Goal: Task Accomplishment & Management: Use online tool/utility

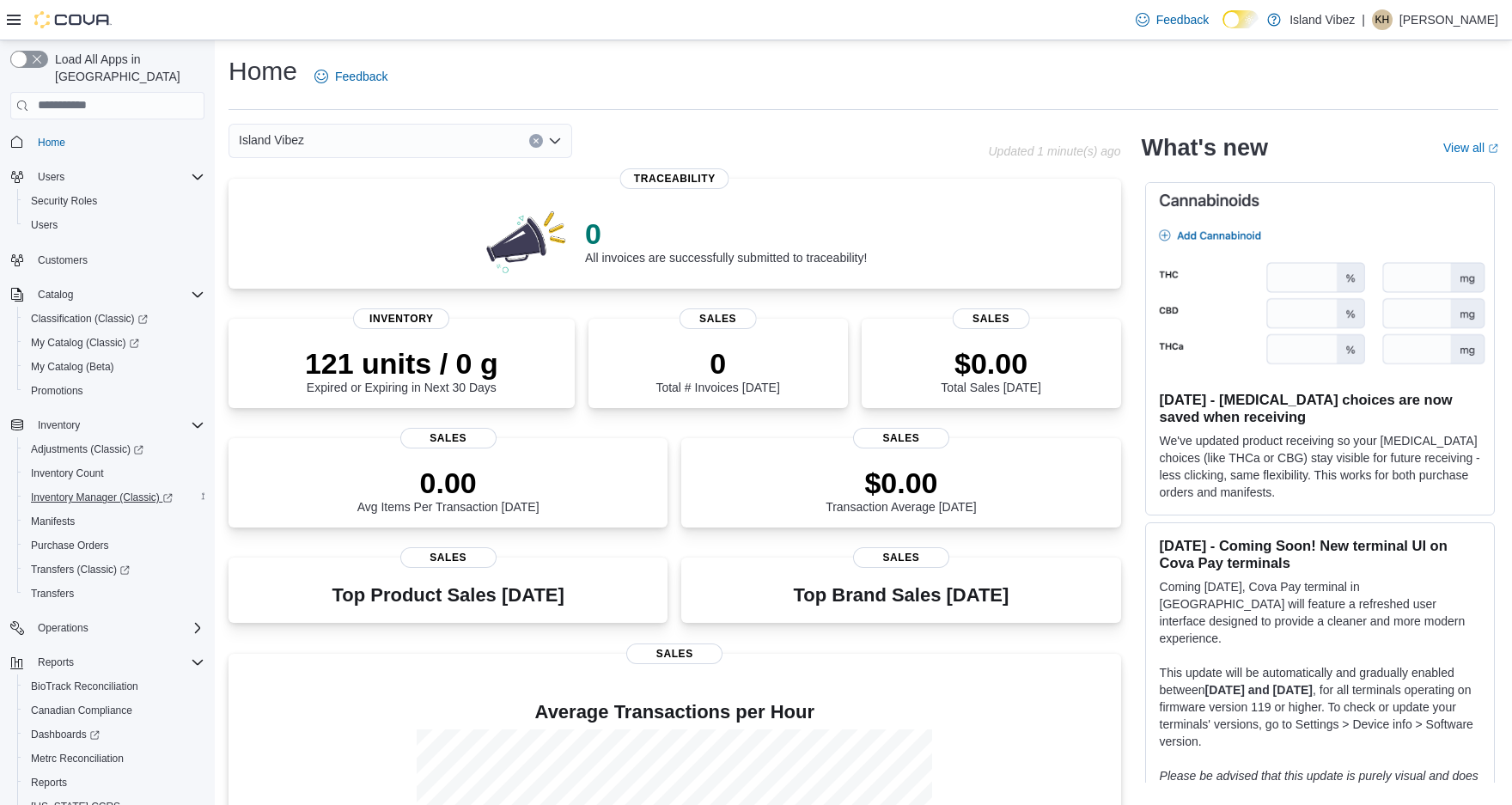
click at [85, 491] on span "Inventory Manager (Classic)" at bounding box center [101, 498] width 142 height 14
click at [110, 491] on span "Inventory Manager (Classic)" at bounding box center [101, 498] width 142 height 14
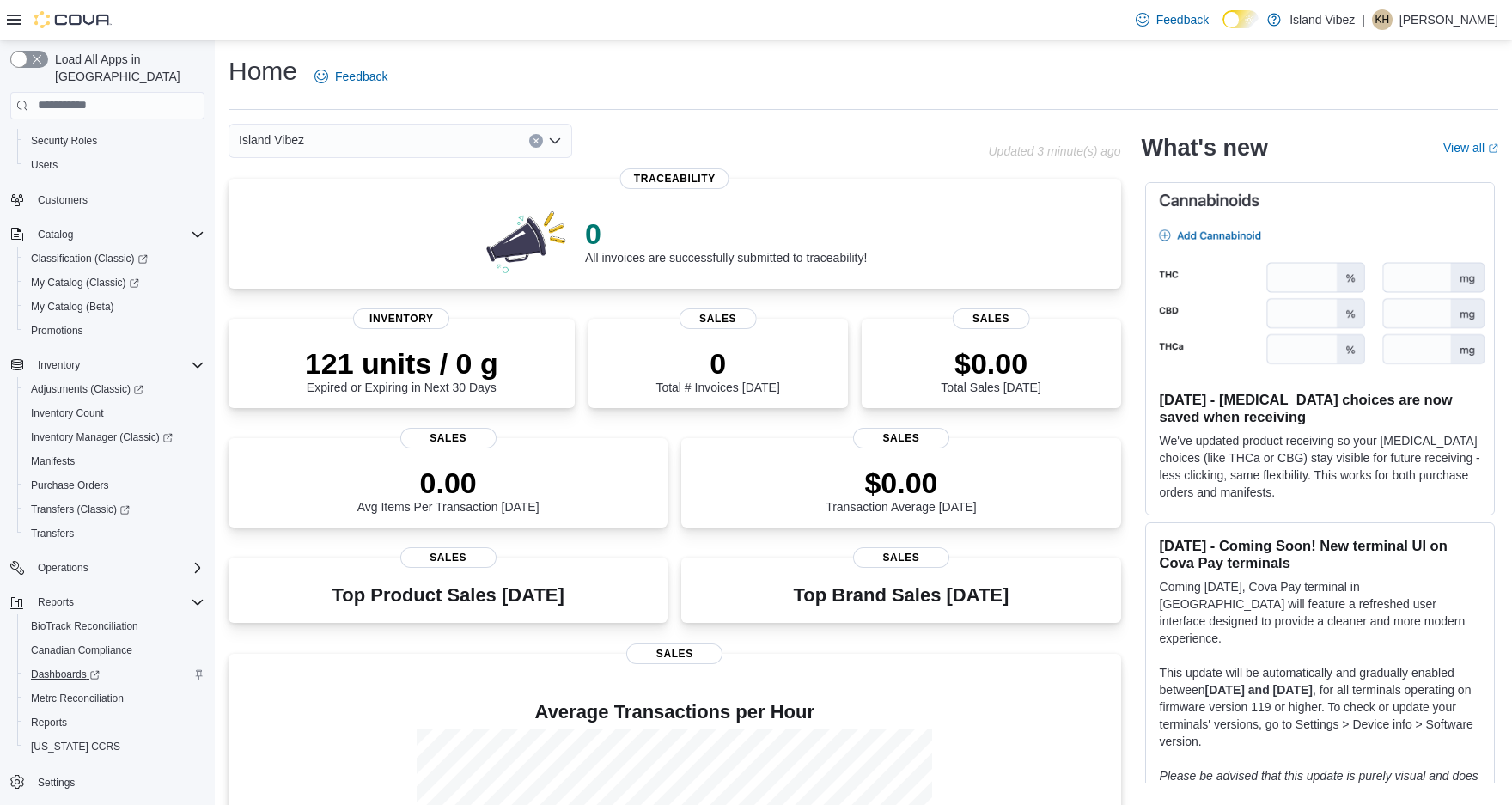
scroll to position [60, 0]
click at [54, 716] on span "Reports" at bounding box center [49, 723] width 36 height 14
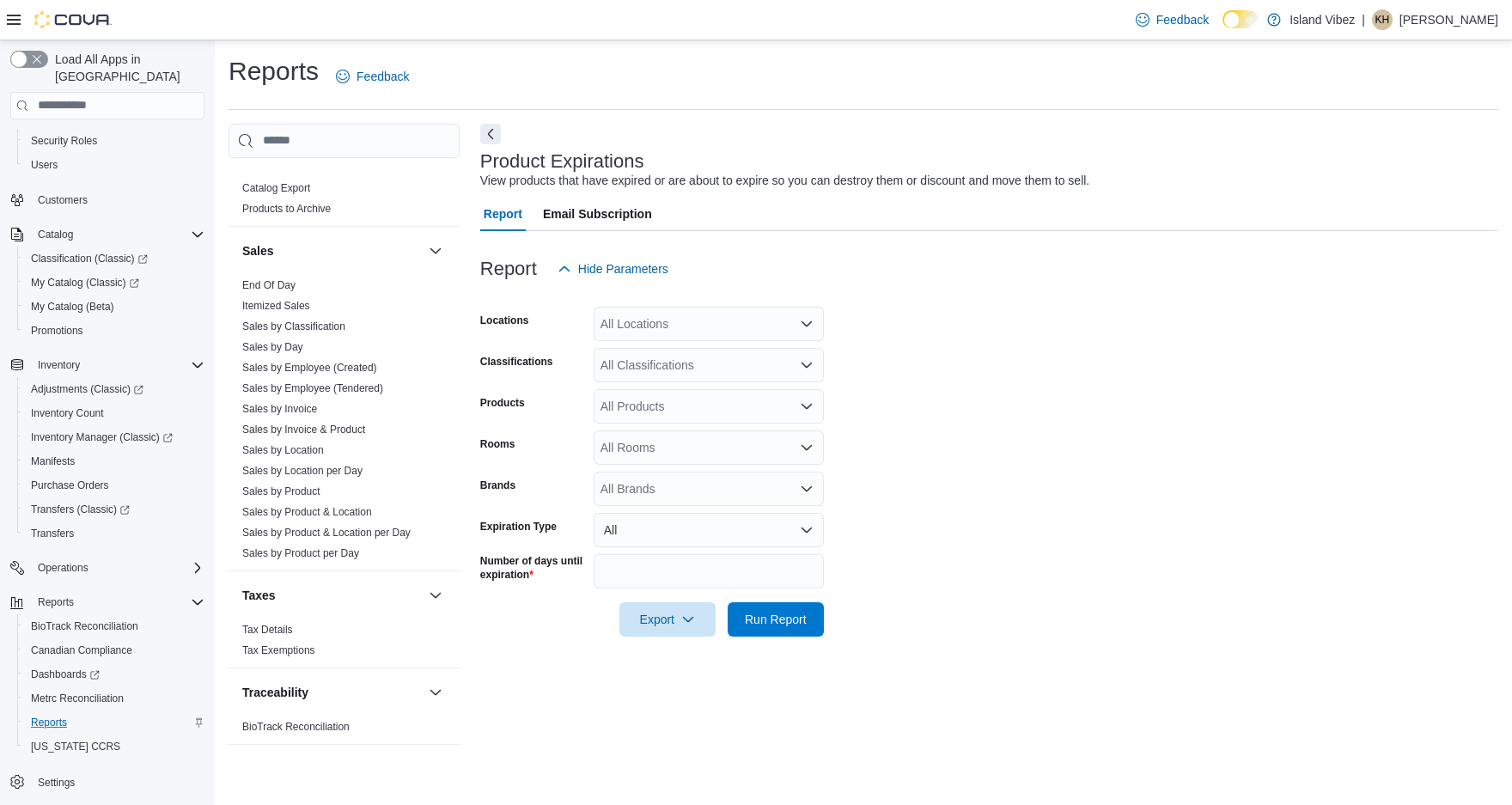
scroll to position [1129, 0]
click at [344, 423] on link "Sales by Invoice & Product" at bounding box center [303, 429] width 123 height 12
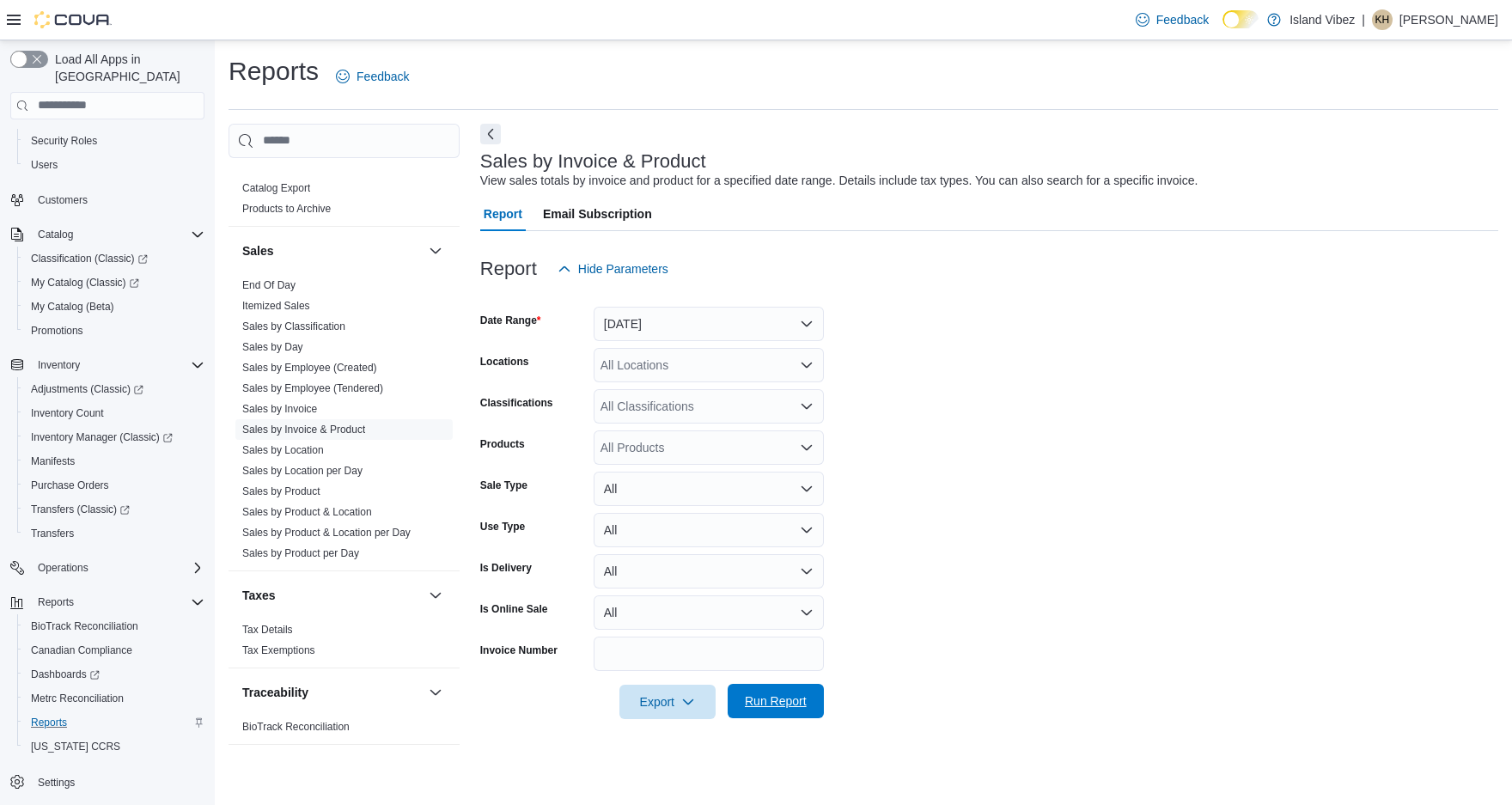
click at [793, 697] on span "Run Report" at bounding box center [776, 701] width 61 height 17
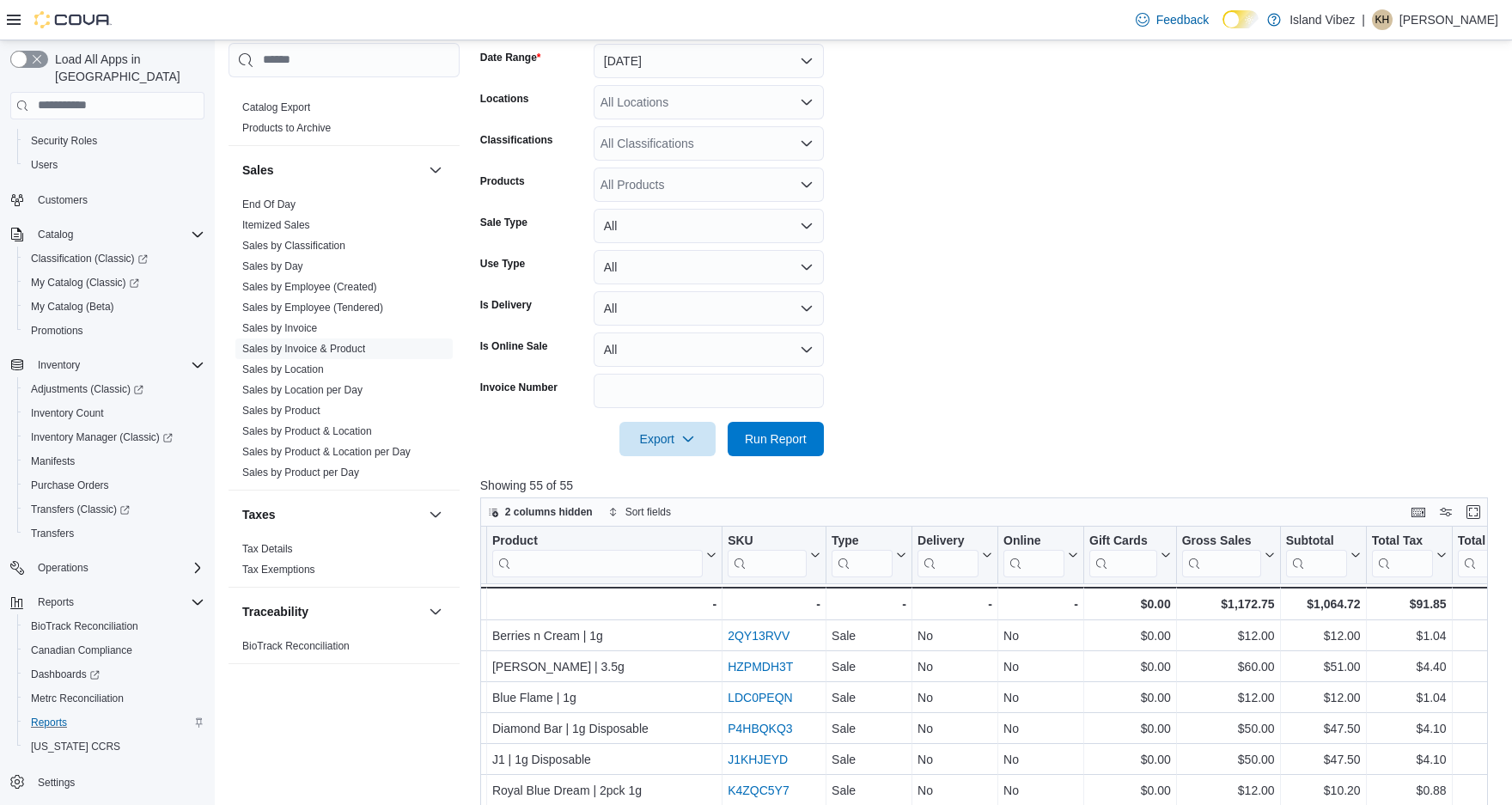
scroll to position [0, 747]
drag, startPoint x: 793, startPoint y: 697, endPoint x: 1495, endPoint y: 701, distance: 702.0
click at [1495, 701] on div "2 columns hidden Sort fields Invoice # Click to view column header actions Rece…" at bounding box center [989, 820] width 1018 height 644
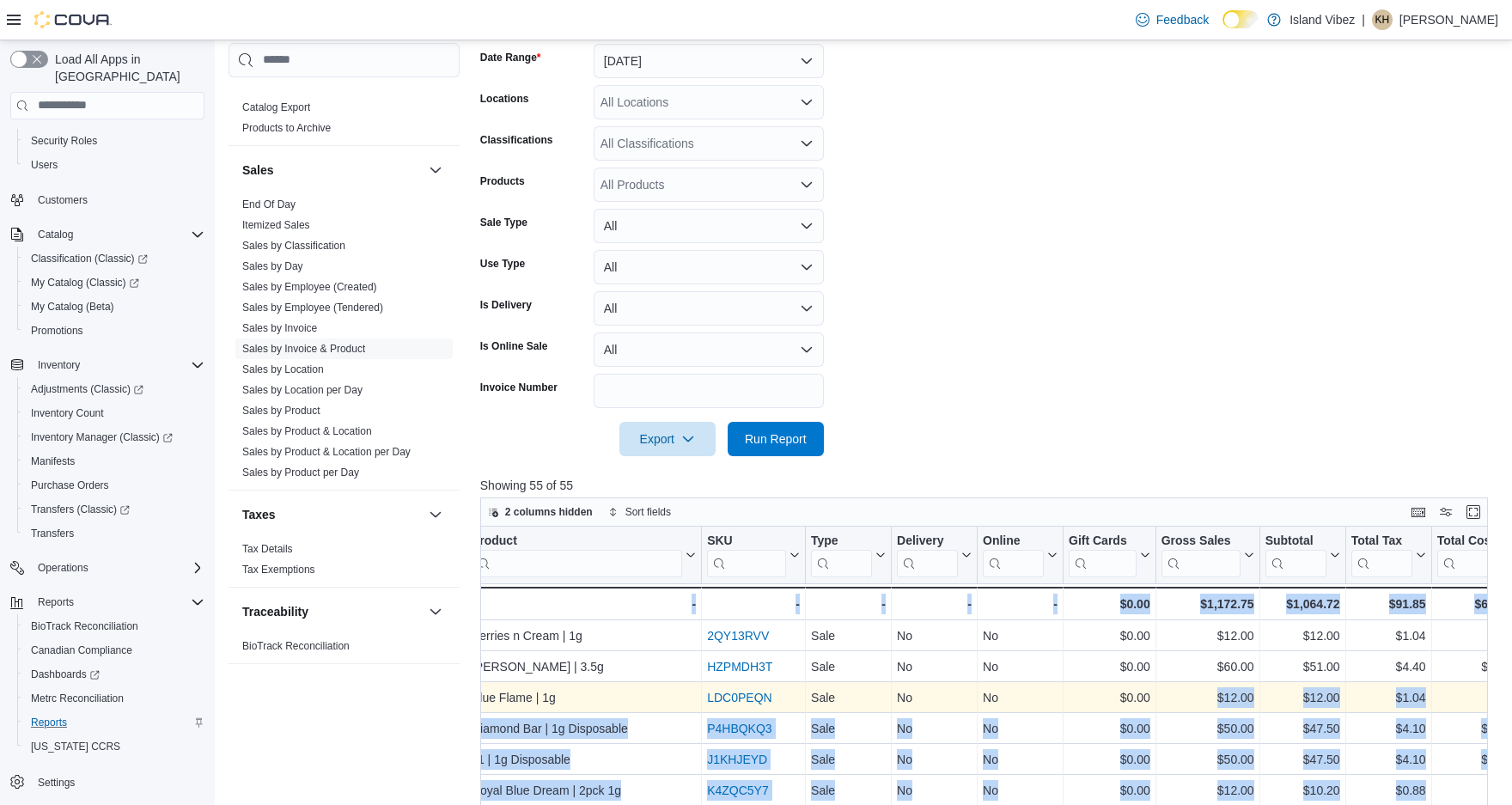
drag, startPoint x: 1495, startPoint y: 701, endPoint x: 1175, endPoint y: 699, distance: 320.0
click at [1175, 699] on div "2 columns hidden Sort fields Invoice # Click to view column header actions Rece…" at bounding box center [989, 820] width 1018 height 644
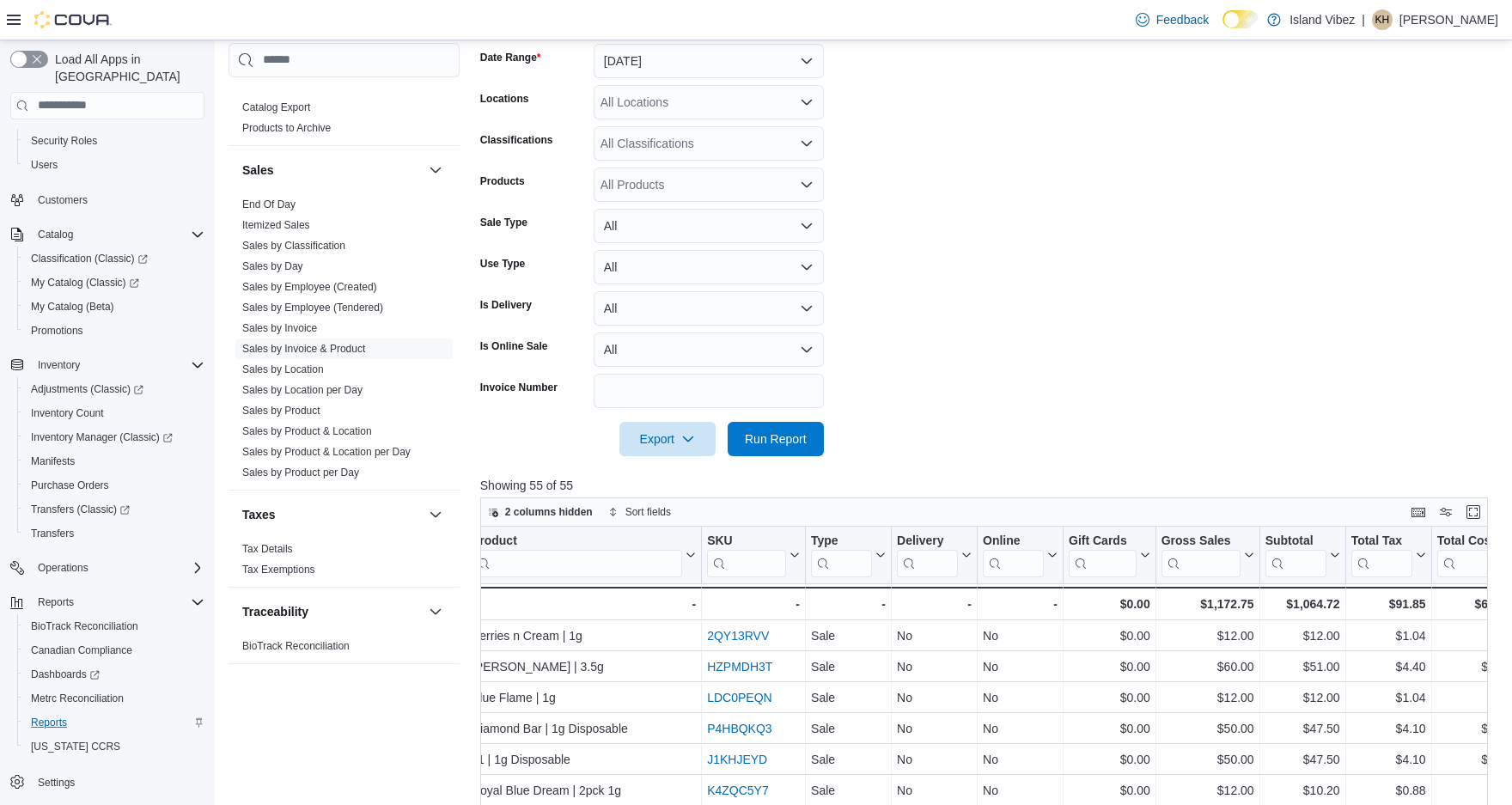
click at [1238, 427] on form "Date Range [DATE] Locations All Locations Classifications All Classifications P…" at bounding box center [989, 239] width 1018 height 433
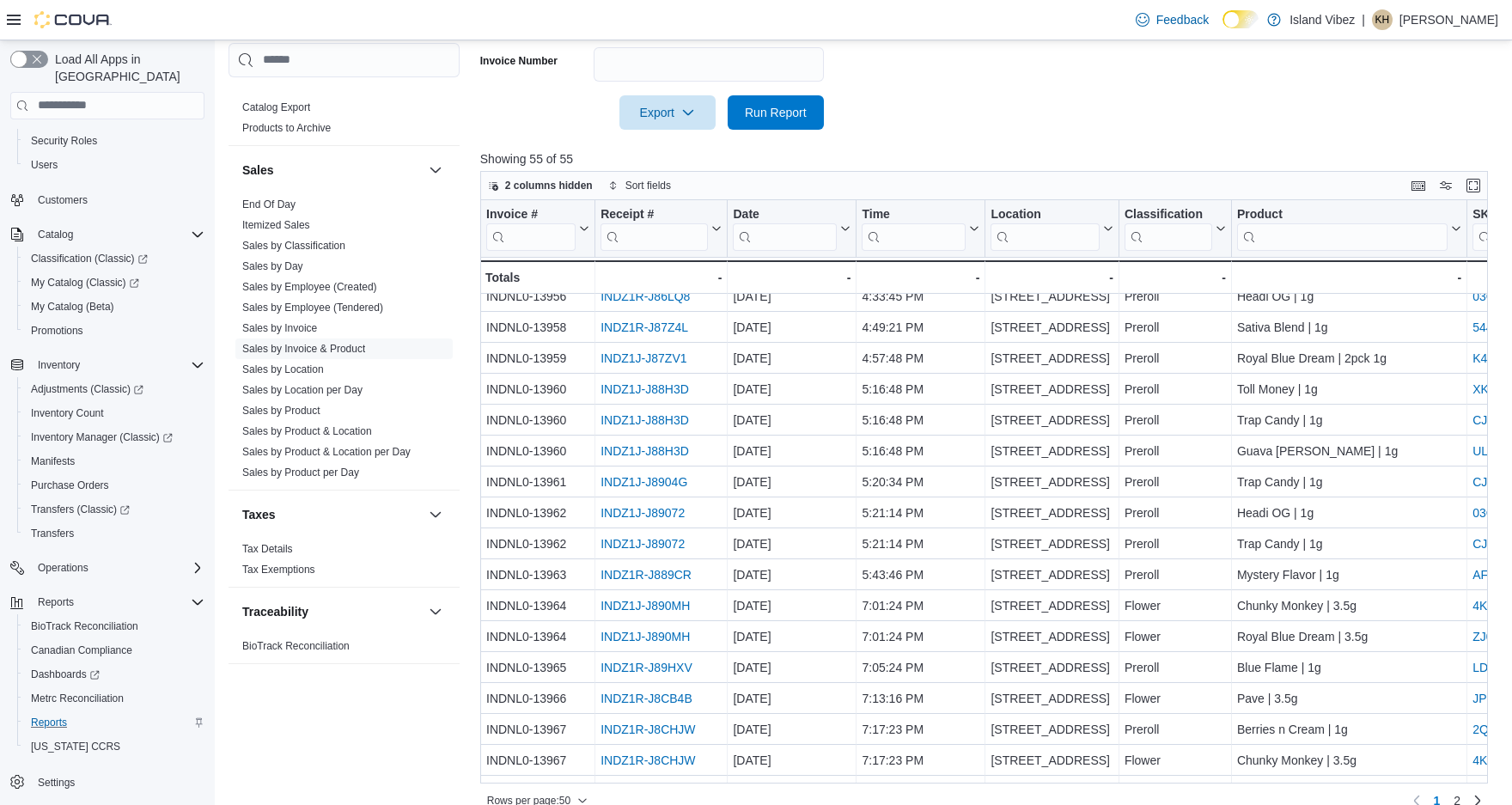
scroll to position [694, 0]
